Goal: Check status: Check status

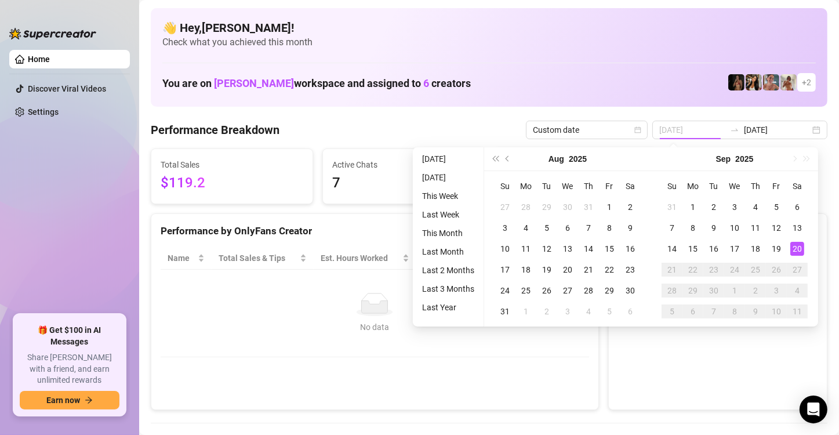
type input "[DATE]"
click at [801, 249] on div "20" at bounding box center [797, 249] width 14 height 14
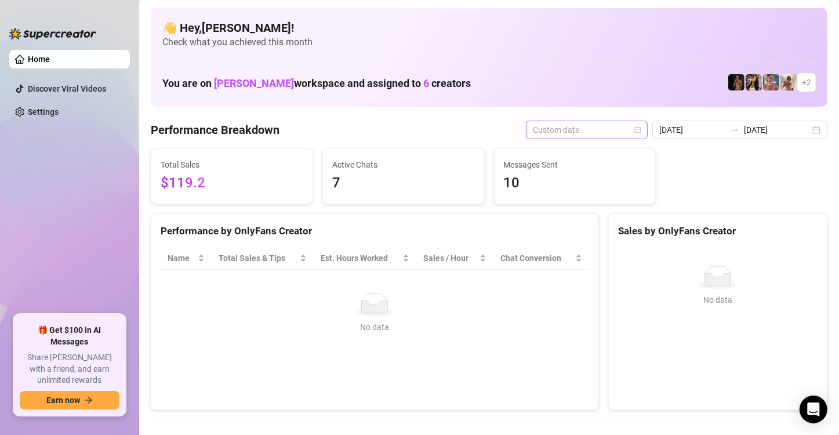
click at [634, 130] on span "Custom date" at bounding box center [587, 129] width 108 height 17
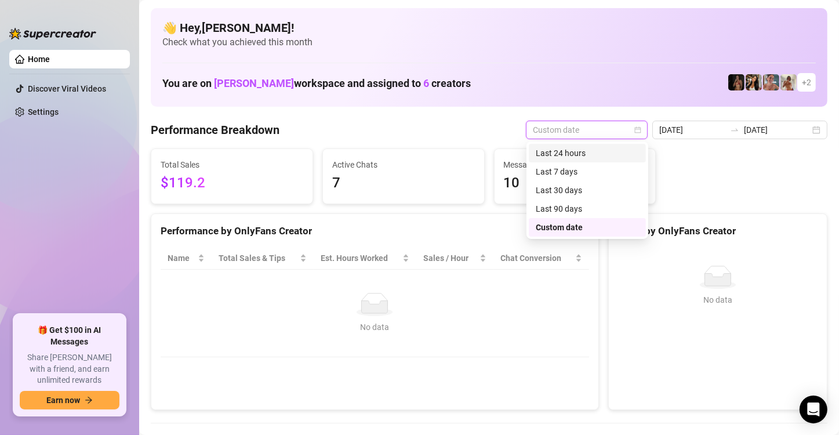
click at [633, 148] on div "Last 24 hours" at bounding box center [587, 153] width 103 height 13
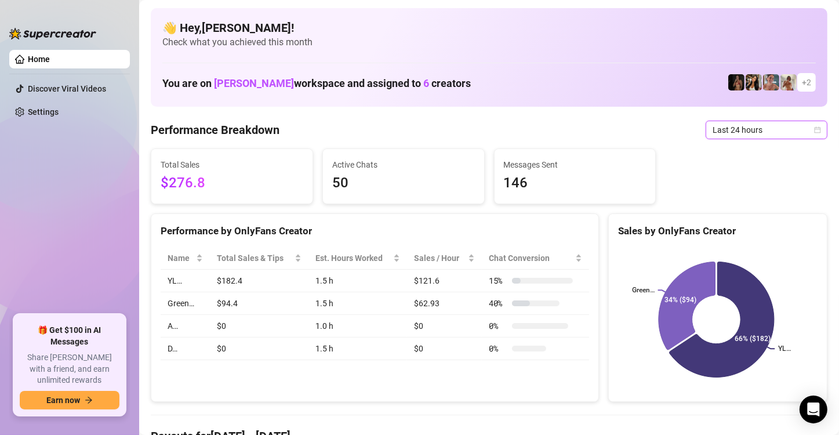
click at [815, 127] on icon "calendar" at bounding box center [818, 129] width 6 height 6
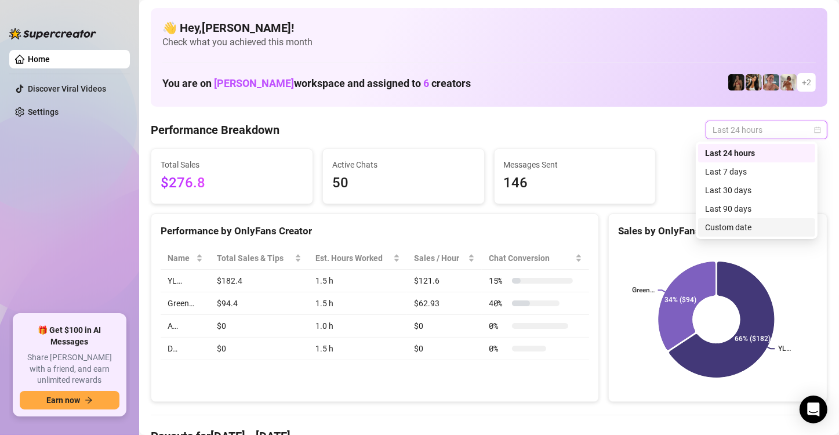
click at [777, 227] on div "Custom date" at bounding box center [756, 227] width 103 height 13
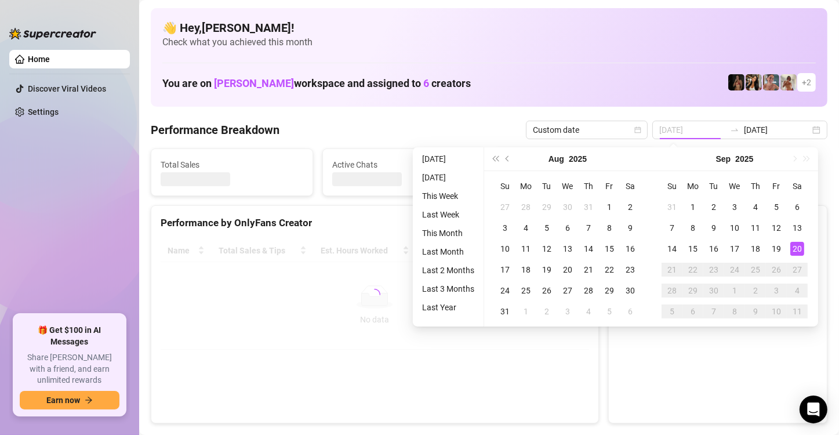
click at [799, 249] on div "20" at bounding box center [797, 249] width 14 height 14
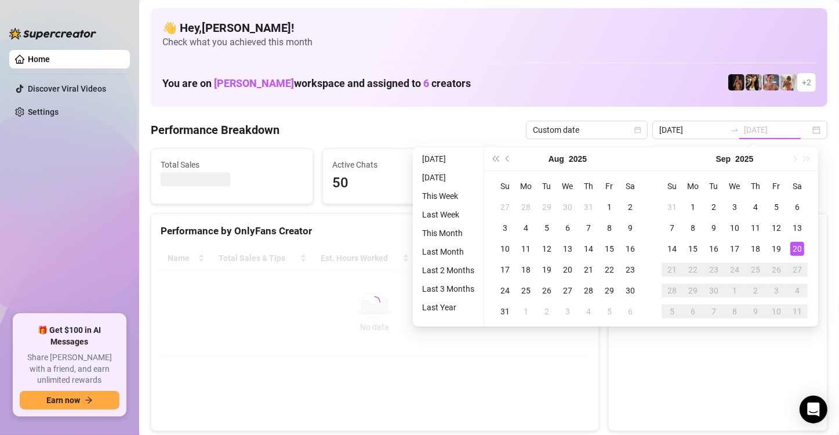
click at [799, 249] on div "20" at bounding box center [797, 249] width 14 height 14
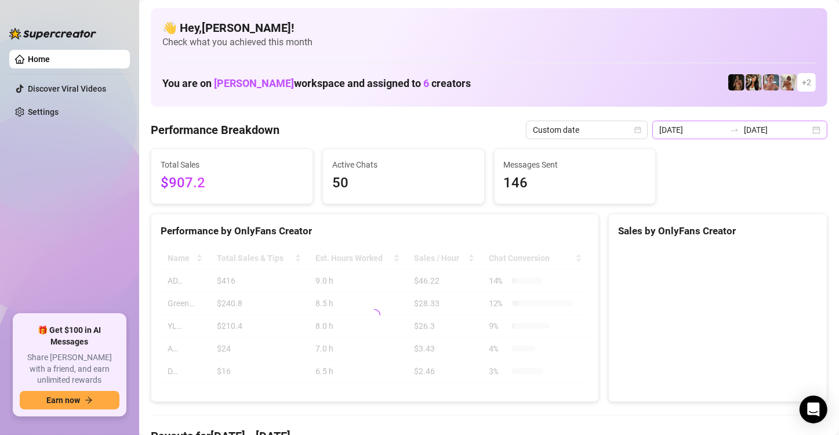
click at [810, 124] on div "[DATE] [DATE]" at bounding box center [739, 130] width 175 height 19
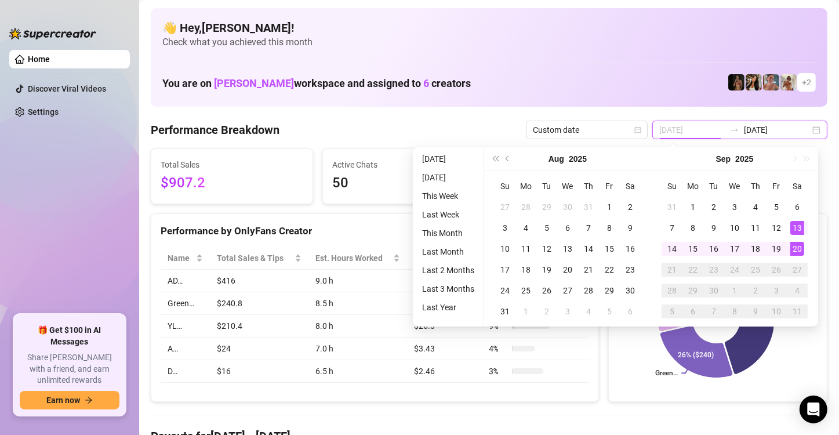
type input "[DATE]"
click at [795, 251] on div "20" at bounding box center [797, 249] width 14 height 14
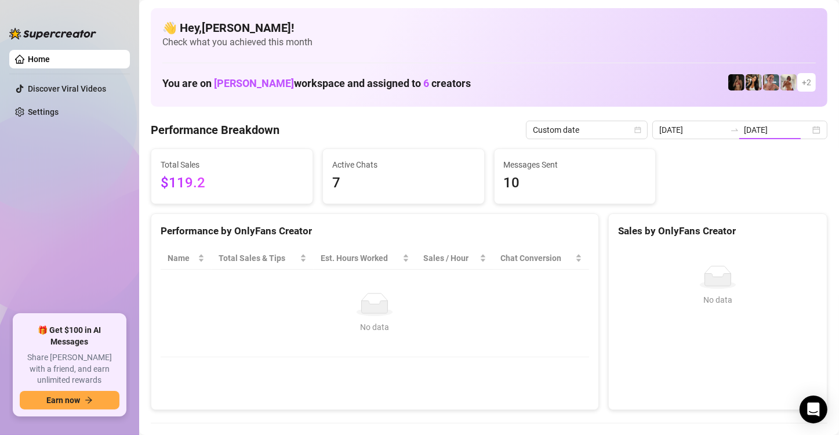
type input "[DATE]"
